Goal: Task Accomplishment & Management: Understand process/instructions

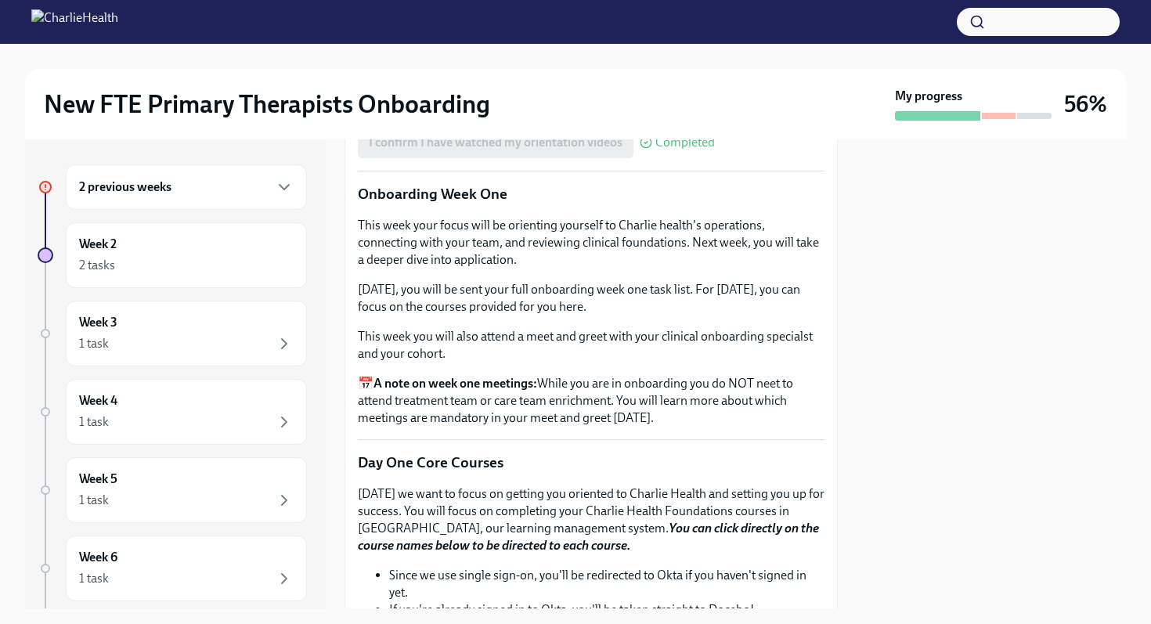
scroll to position [1648, 0]
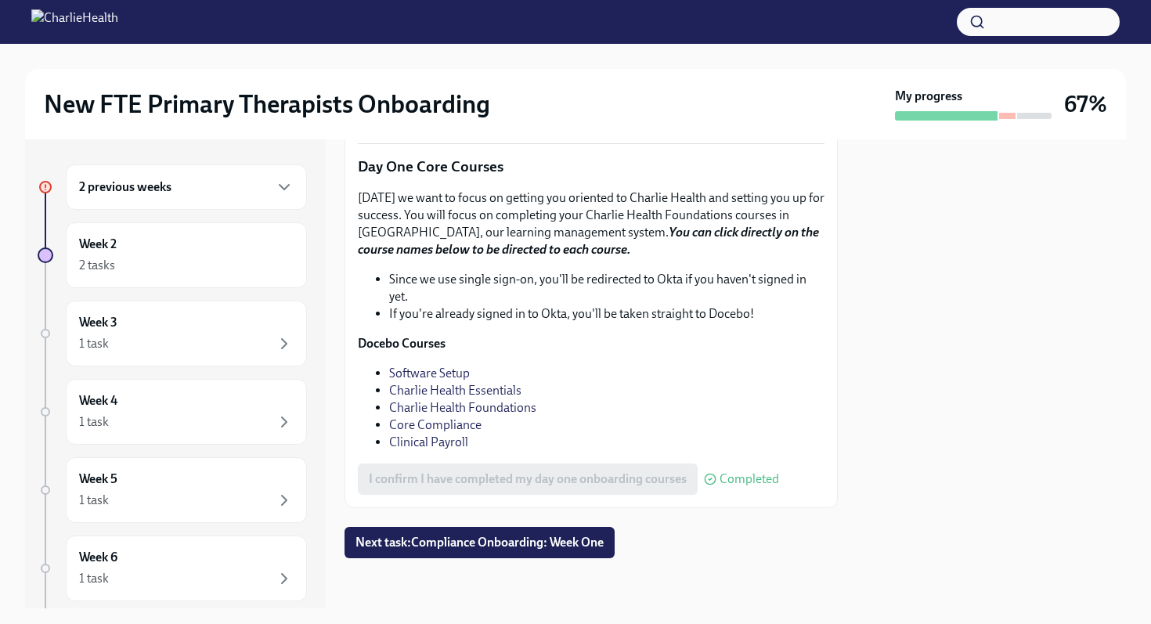
scroll to position [2176, 0]
click at [518, 545] on span "Next task : Compliance Onboarding: Week One" at bounding box center [479, 543] width 248 height 16
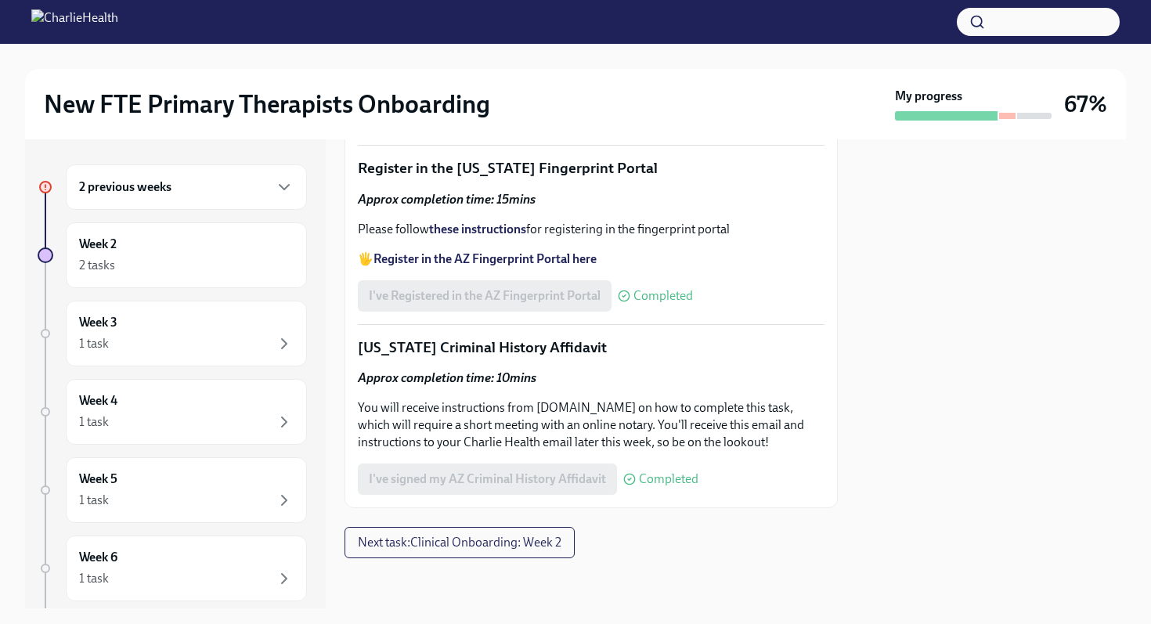
scroll to position [2293, 0]
click at [496, 541] on span "Next task : Clinical Onboarding: Week 2" at bounding box center [460, 543] width 204 height 16
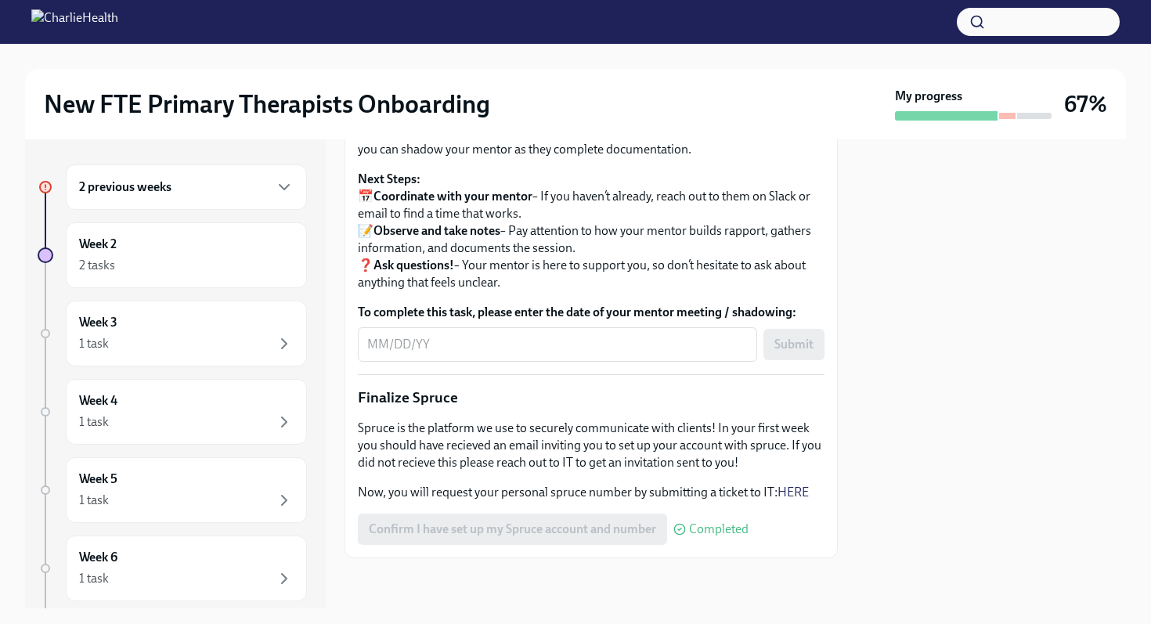
scroll to position [1809, 0]
click at [179, 257] on div "2 tasks" at bounding box center [186, 265] width 215 height 19
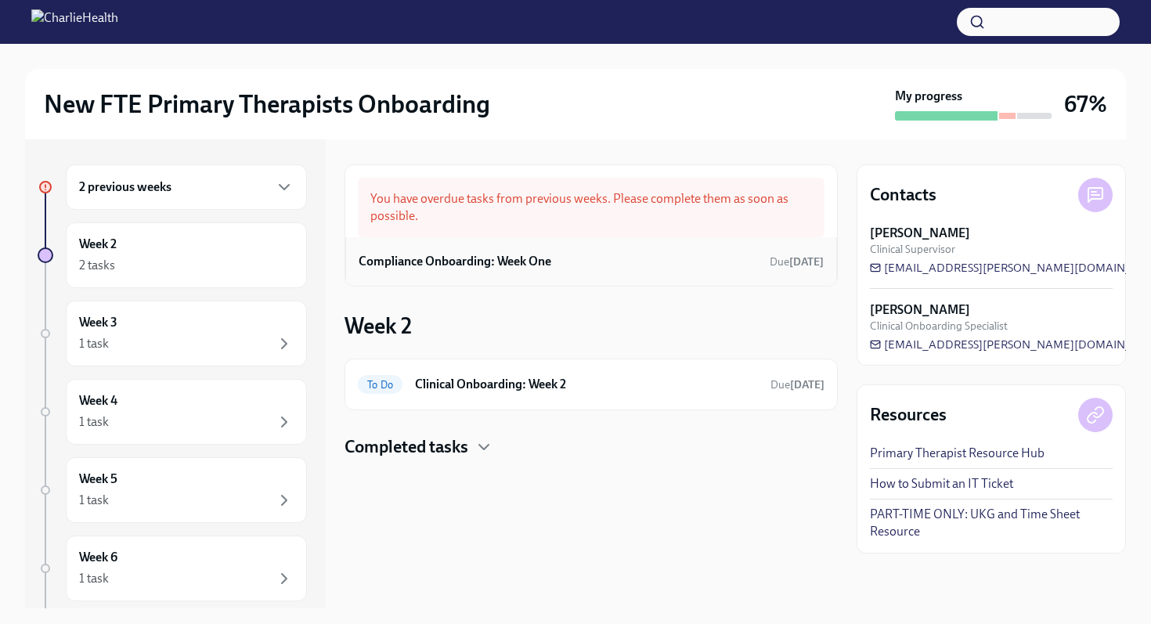
click at [532, 263] on h6 "Compliance Onboarding: Week One" at bounding box center [455, 261] width 193 height 17
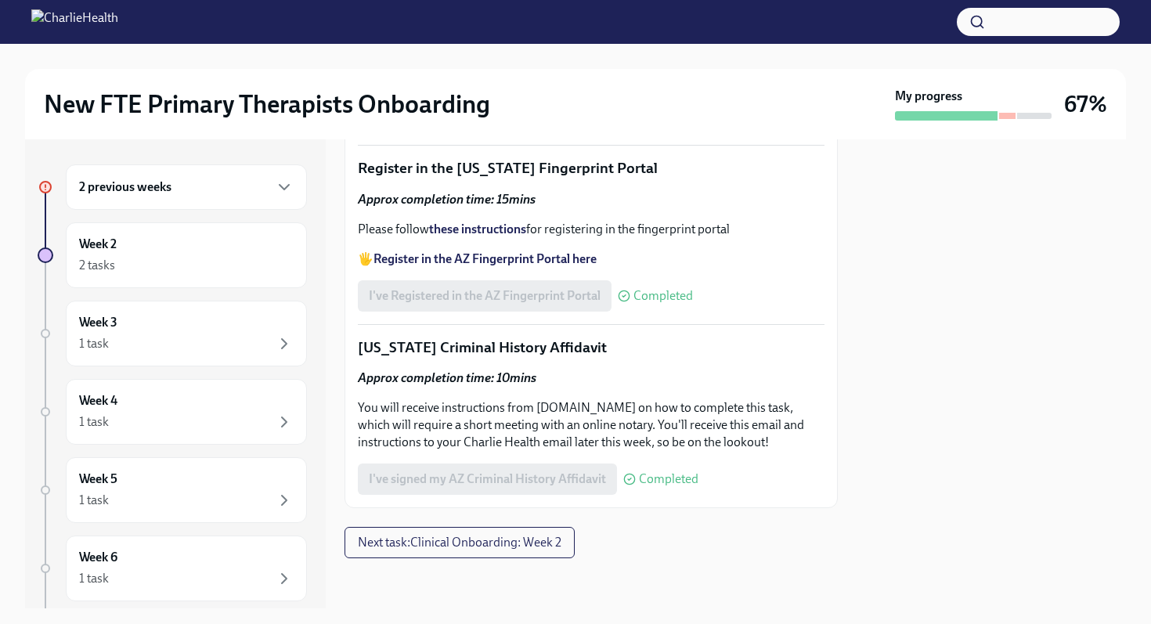
scroll to position [2293, 0]
